Goal: Information Seeking & Learning: Compare options

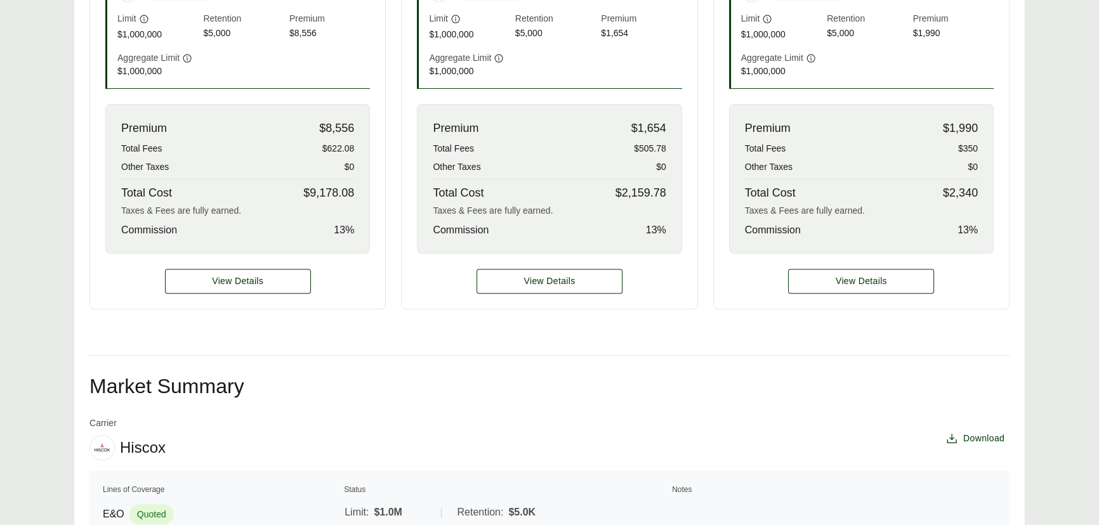
scroll to position [691, 0]
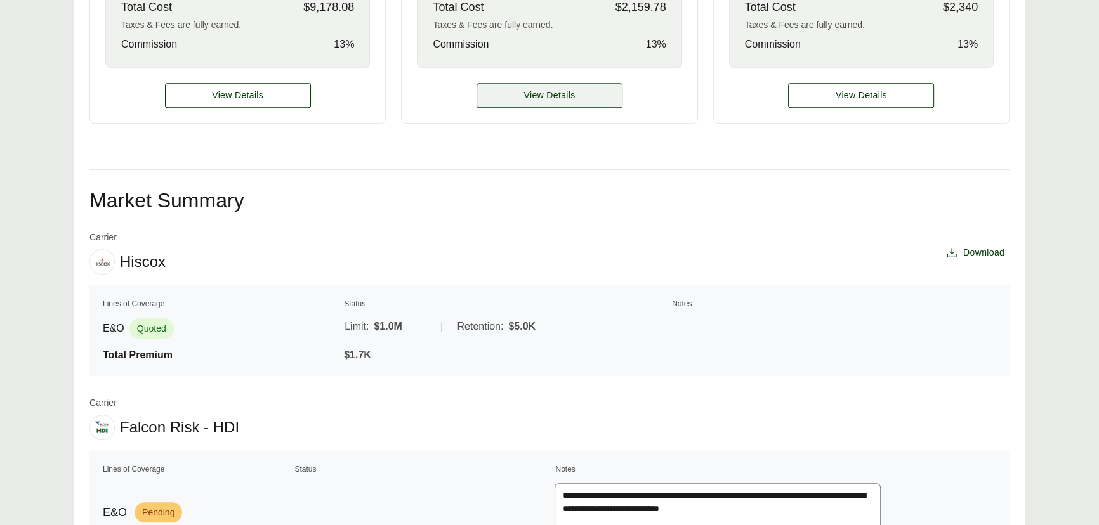
click at [547, 89] on span "View Details" at bounding box center [548, 95] width 51 height 13
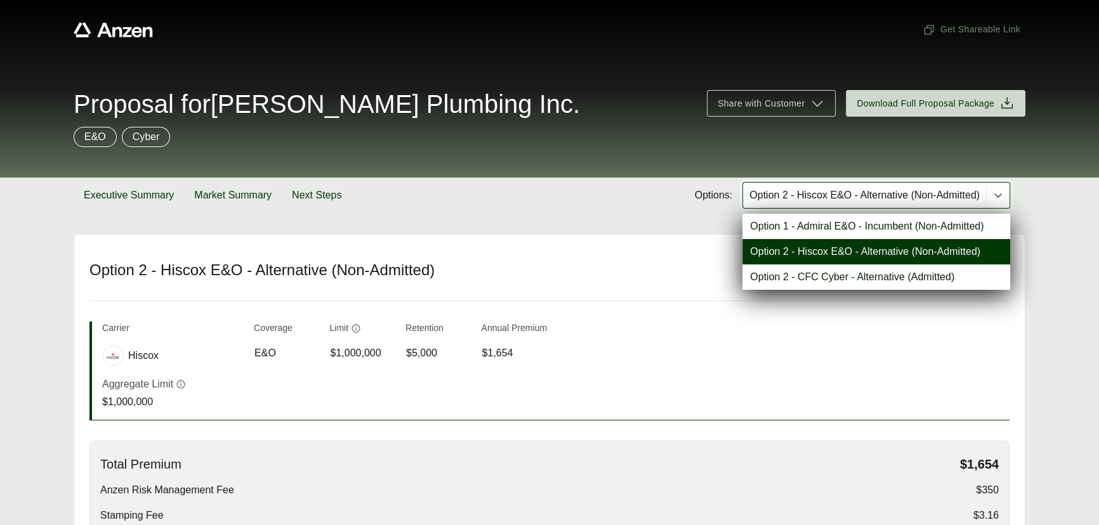
drag, startPoint x: 861, startPoint y: 183, endPoint x: 851, endPoint y: 235, distance: 52.9
click at [861, 184] on div "Option 2 - Hiscox E&O - Alternative (Non-Admitted)" at bounding box center [864, 195] width 243 height 25
click at [838, 285] on div "Option 2 - CFC Cyber - Alternative (Admitted)" at bounding box center [876, 277] width 268 height 25
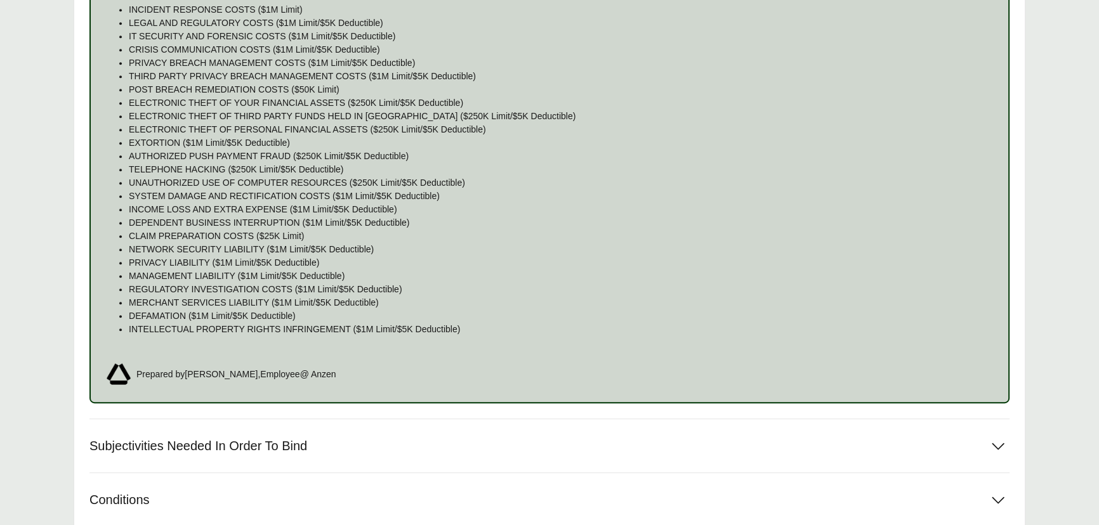
scroll to position [973, 0]
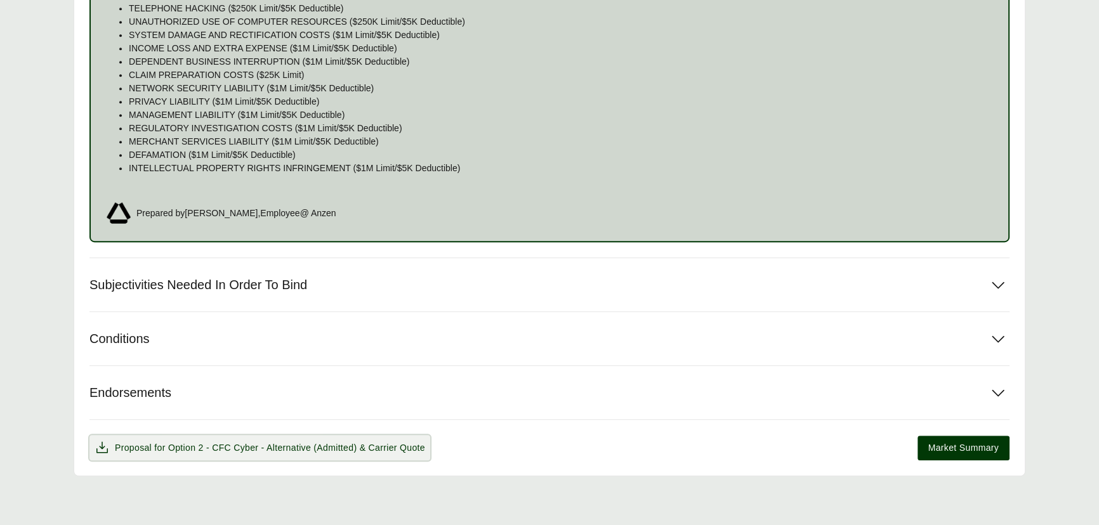
click at [317, 443] on span "Option 2 - CFC Cyber - Alternative (Admitted)" at bounding box center [262, 448] width 188 height 10
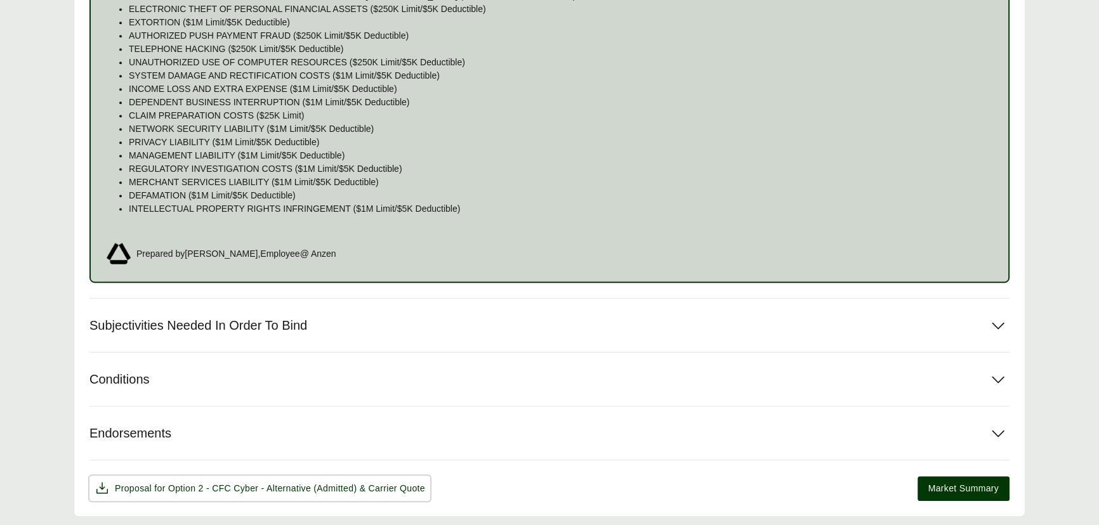
scroll to position [915, 0]
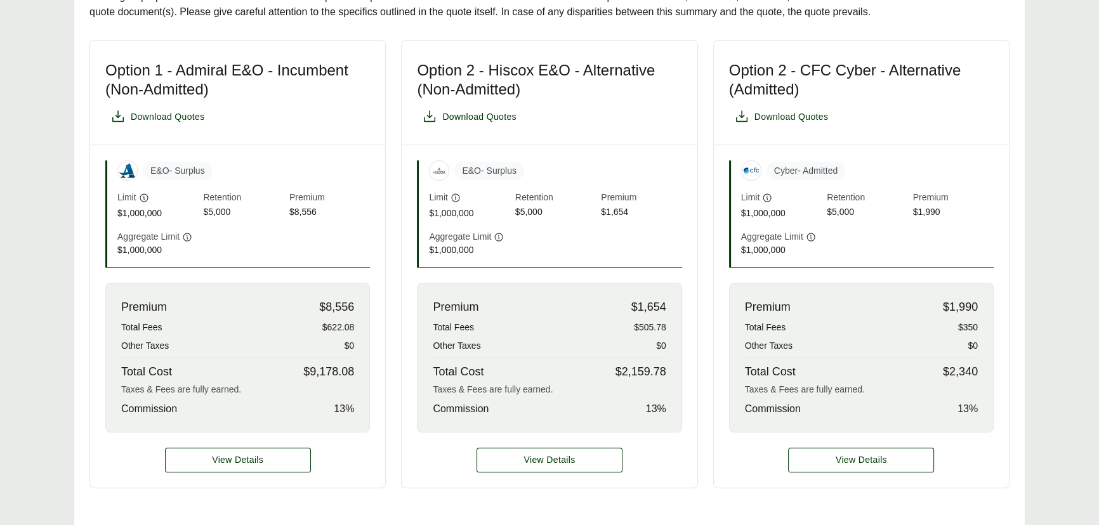
scroll to position [346, 0]
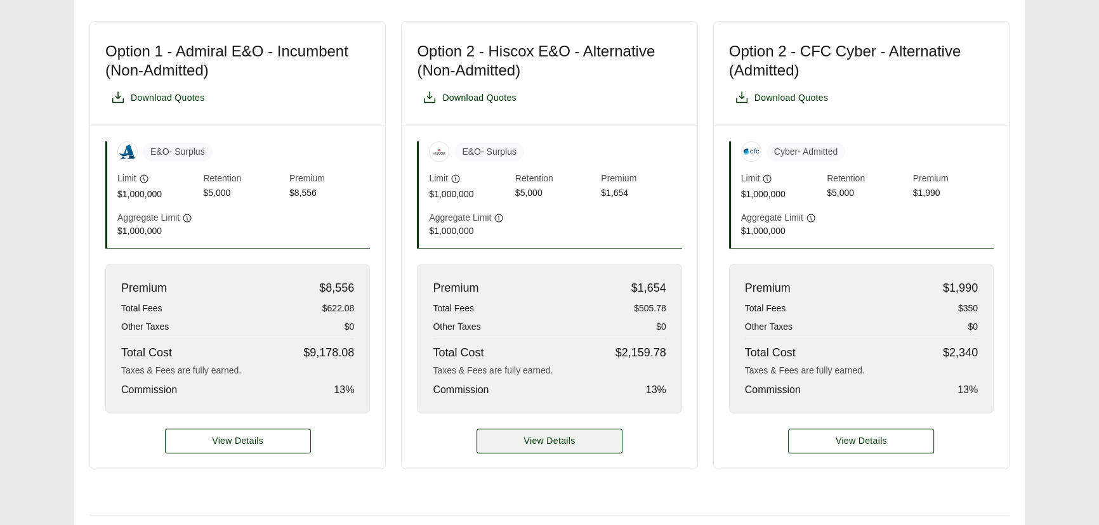
click at [528, 435] on span "View Details" at bounding box center [548, 441] width 51 height 13
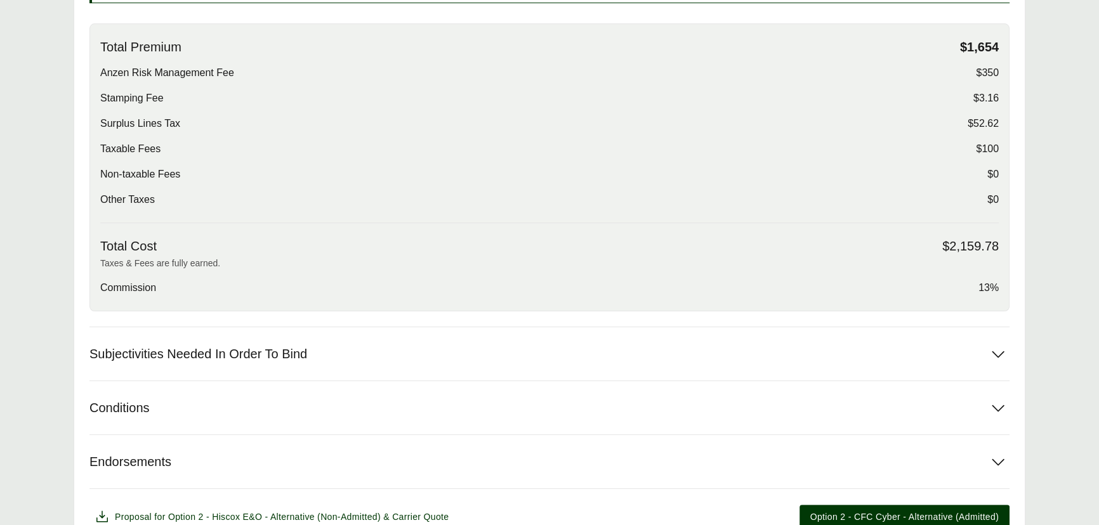
scroll to position [487, 0]
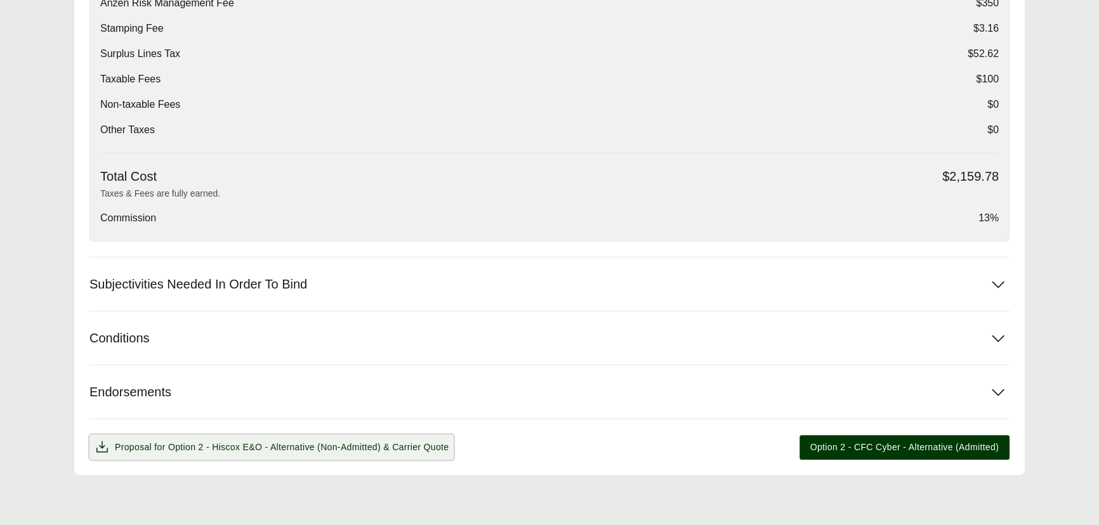
click at [143, 448] on span "Proposal for Option 2 - Hiscox E&O - Alternative (Non-Admitted) & Carrier Quote" at bounding box center [282, 447] width 334 height 13
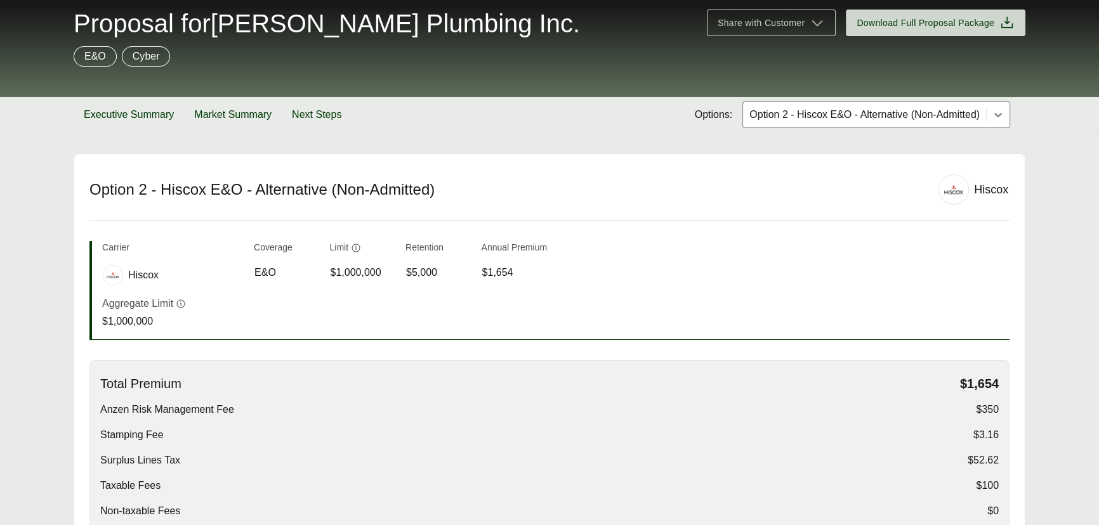
scroll to position [0, 0]
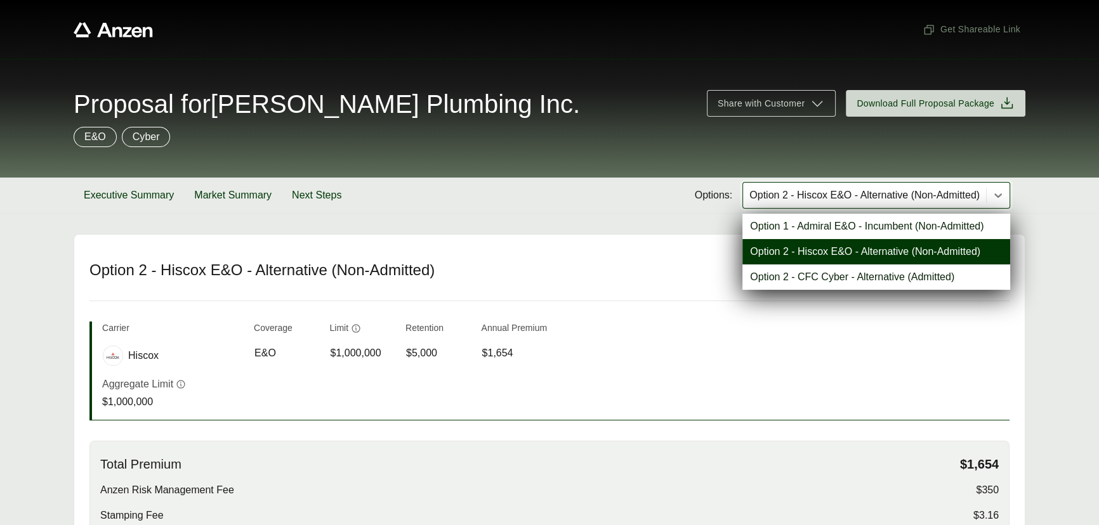
click at [826, 195] on div at bounding box center [864, 195] width 233 height 15
click at [792, 277] on div "Option 2 - CFC Cyber - Alternative (Admitted)" at bounding box center [876, 277] width 268 height 25
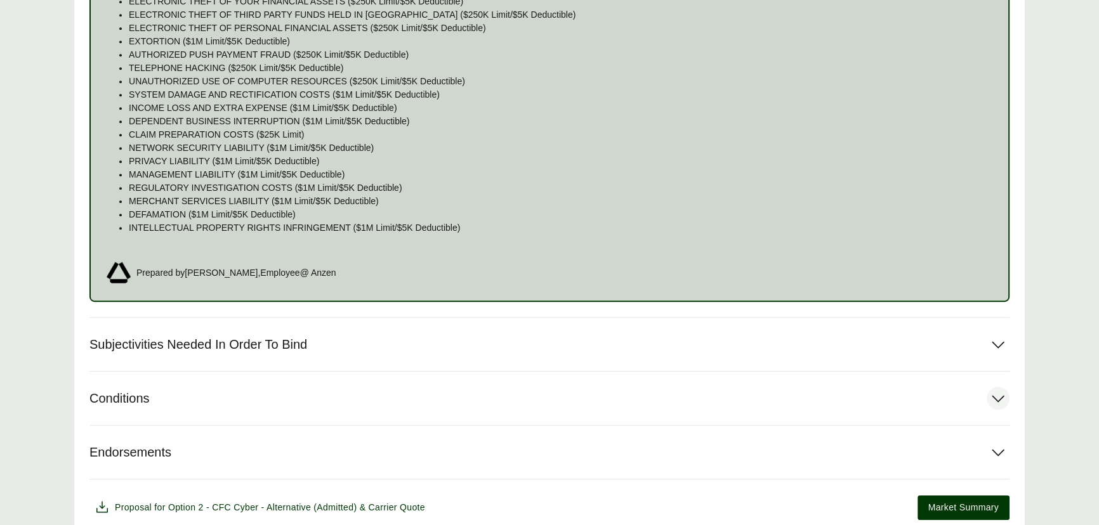
scroll to position [973, 0]
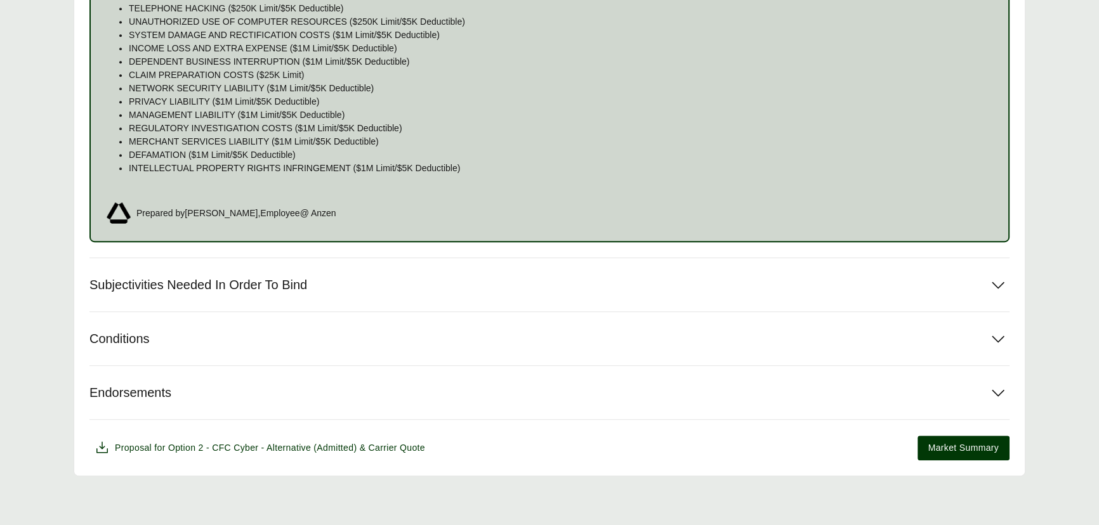
click at [365, 266] on button "Subjectivities Needed In Order To Bind" at bounding box center [549, 284] width 920 height 53
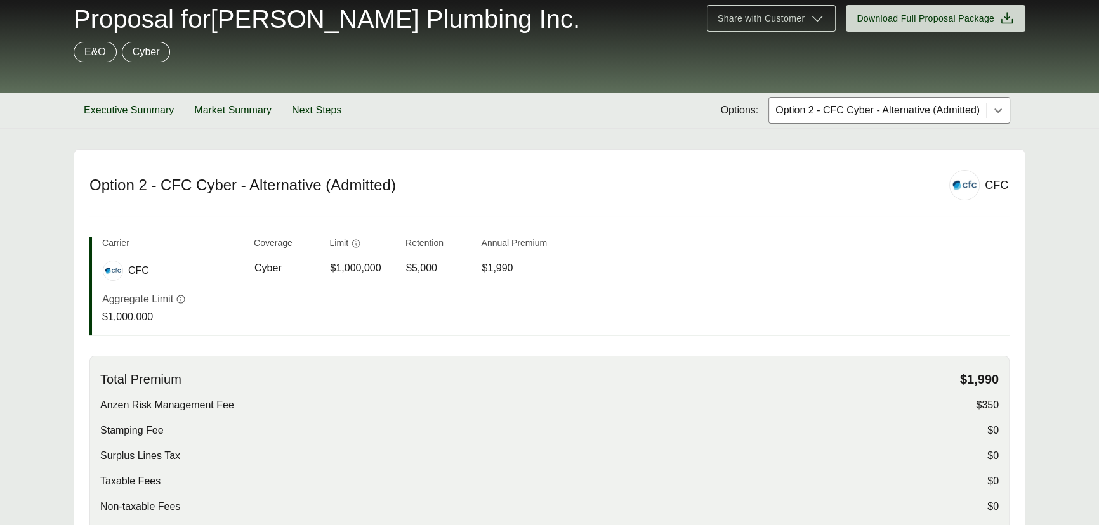
scroll to position [0, 0]
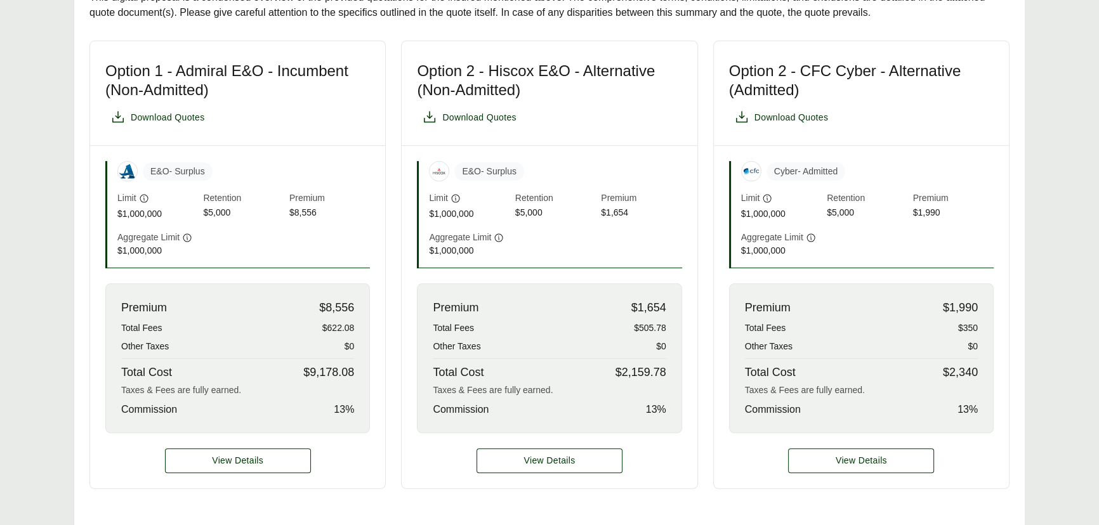
scroll to position [403, 0]
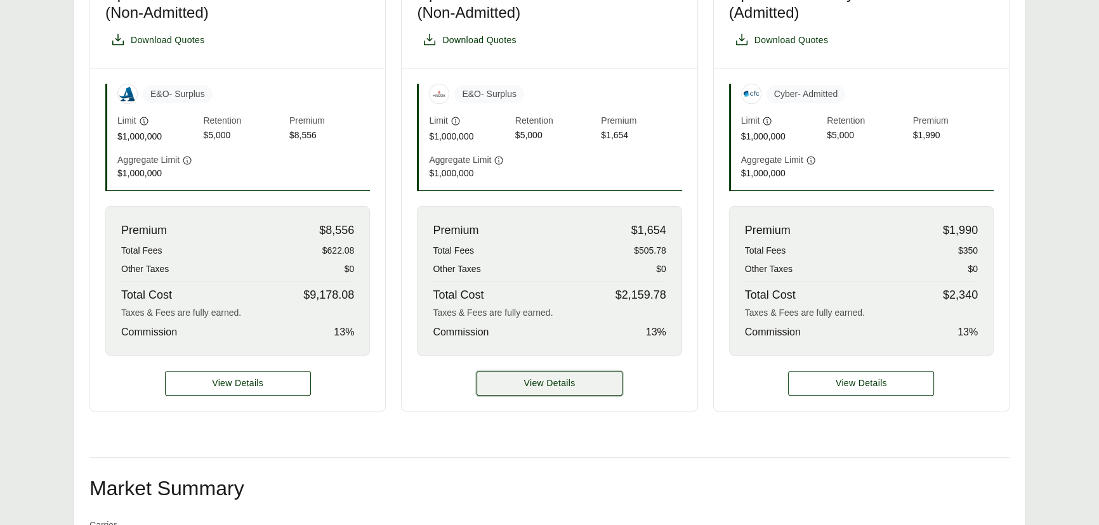
click at [545, 374] on button "View Details" at bounding box center [549, 383] width 146 height 25
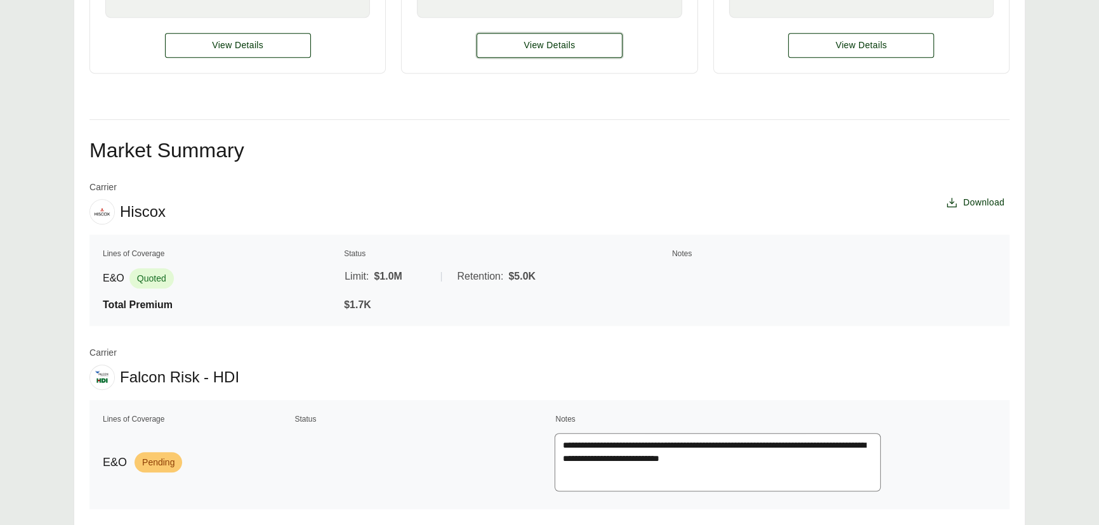
scroll to position [519, 0]
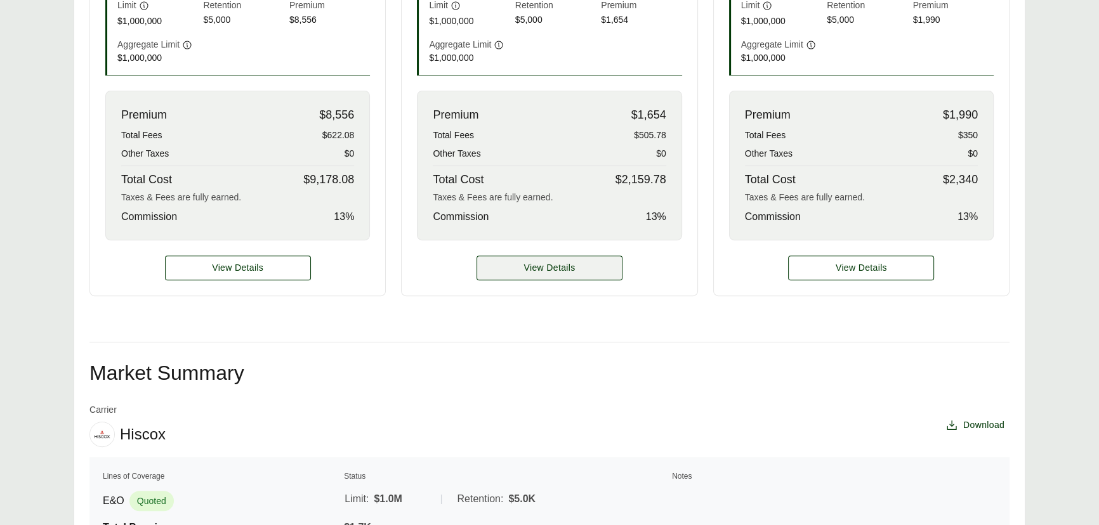
click at [543, 270] on span "View Details" at bounding box center [548, 267] width 51 height 13
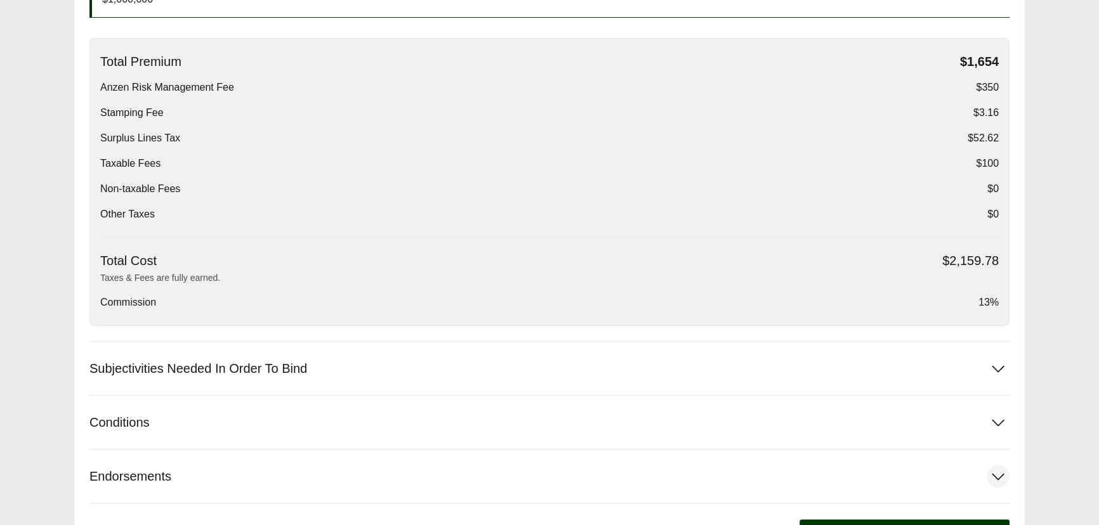
scroll to position [487, 0]
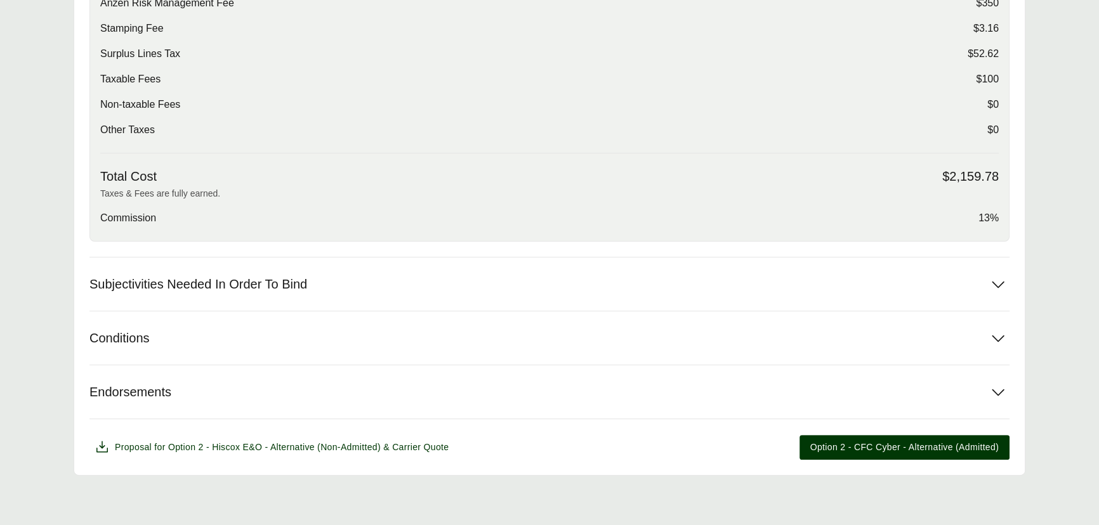
click at [185, 464] on div "Options: Option 2 - Hiscox E&O - Alternative (Non-Admitted) Option 2 - Hiscox E…" at bounding box center [550, 111] width 952 height 729
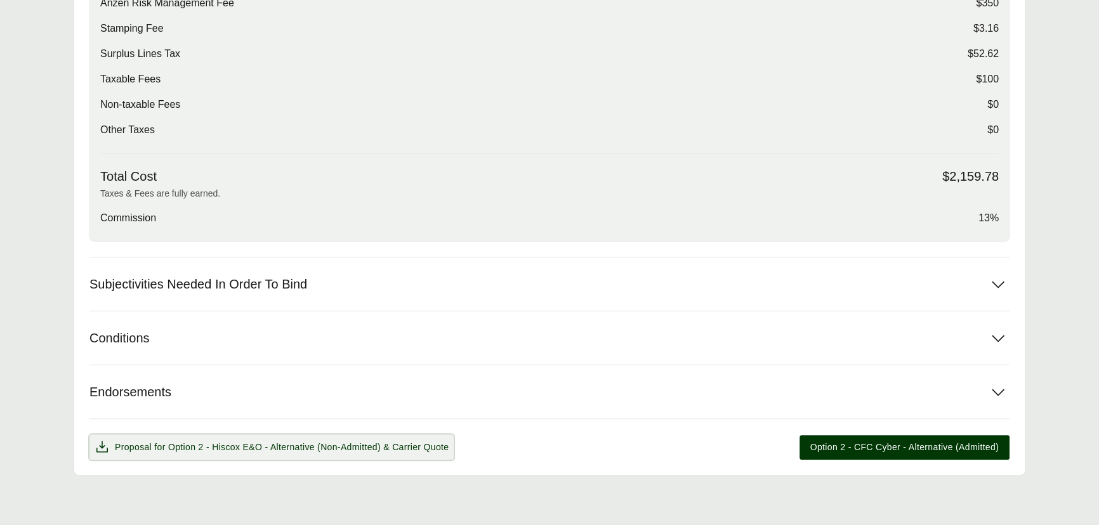
click at [190, 453] on span "Proposal for Option 2 - Hiscox E&O - Alternative (Non-Admitted) & Carrier Quote" at bounding box center [272, 447] width 354 height 15
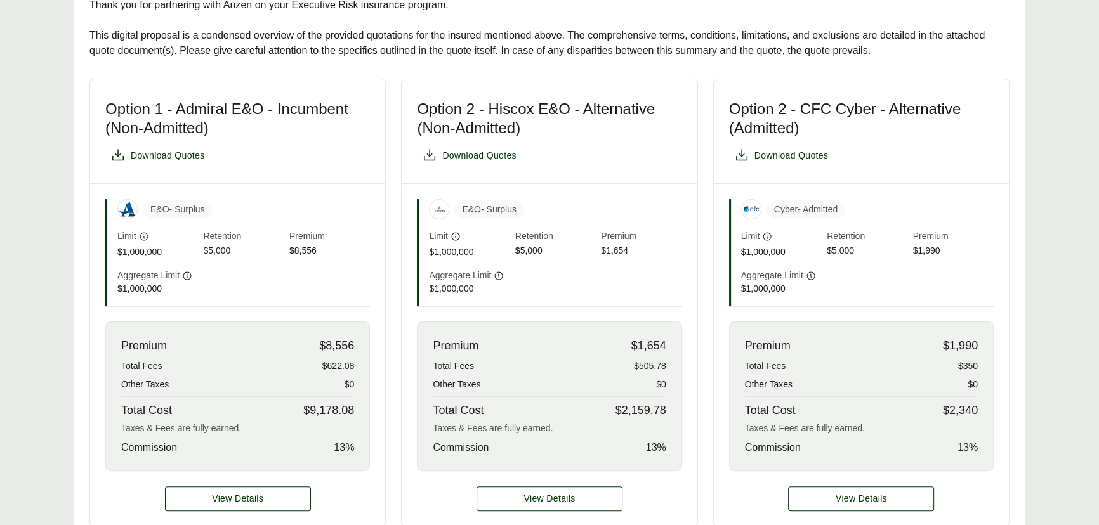
scroll to position [346, 0]
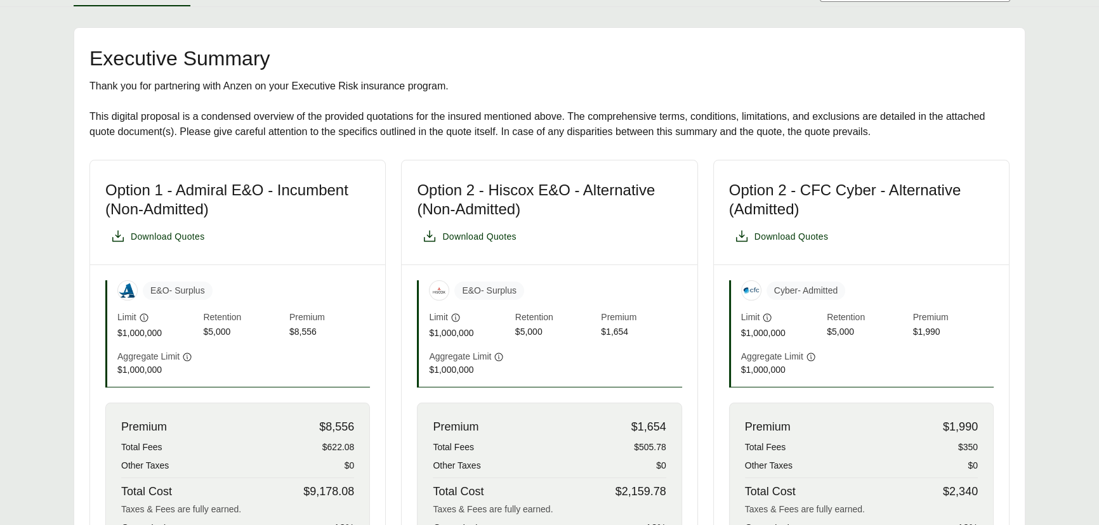
scroll to position [57, 0]
